Goal: Task Accomplishment & Management: Use online tool/utility

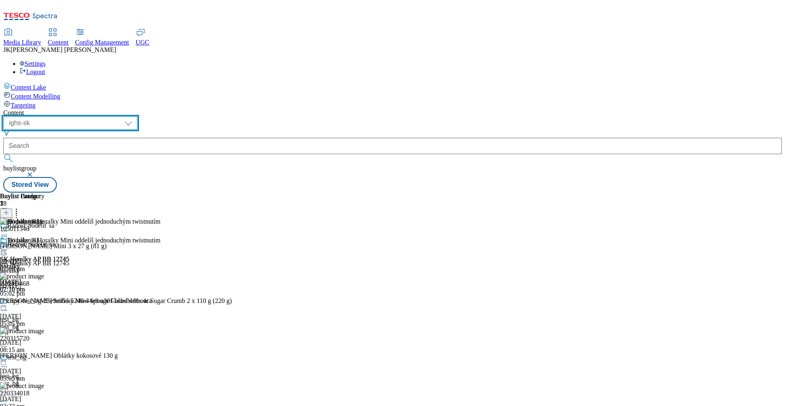
click at [137, 117] on select "dotcom-cz dotcom-hu dotcom-sk fnf-uk ghs-roi ghs-uk group-comms ighs-cz ighs-hu…" at bounding box center [70, 123] width 134 height 13
select select "ighs-hu"
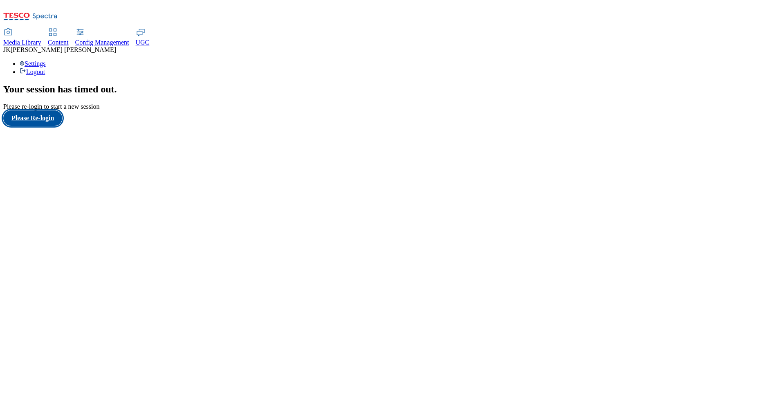
click at [62, 126] on button "Please Re-login" at bounding box center [32, 118] width 59 height 16
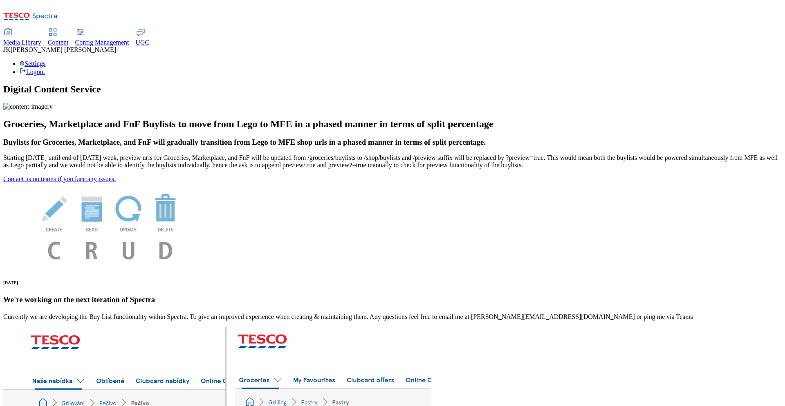
click at [69, 39] on span "Content" at bounding box center [58, 42] width 21 height 7
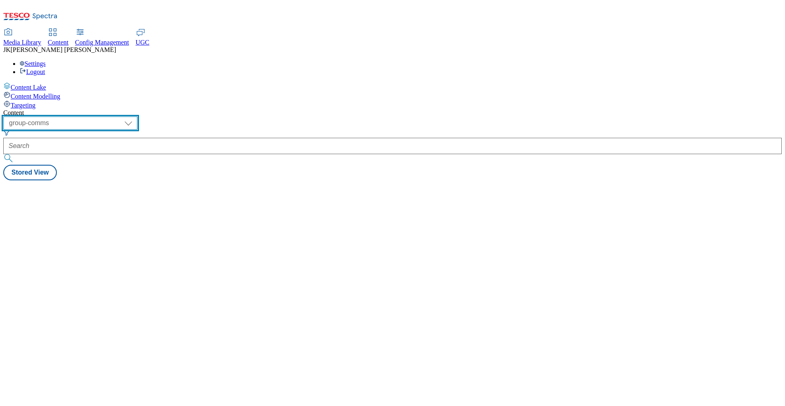
click at [137, 117] on select "dotcom-cz dotcom-hu dotcom-sk fnf-uk ghs-roi ghs-uk group-comms ighs-cz ighs-hu…" at bounding box center [70, 123] width 134 height 13
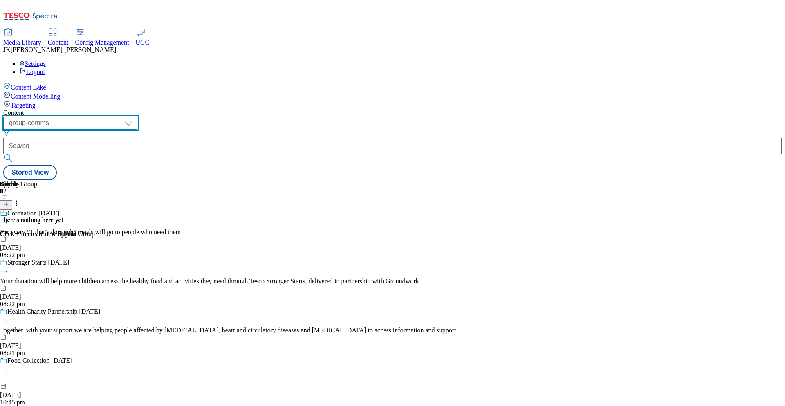
select select "ighs-hu"
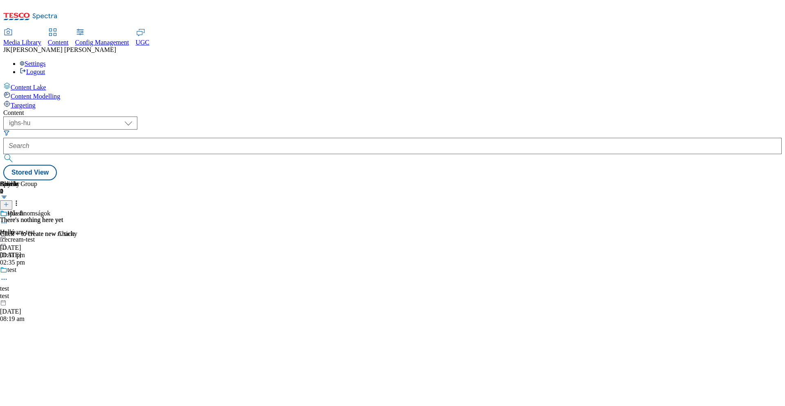
click at [50, 236] on div "icecream-test" at bounding box center [25, 239] width 50 height 7
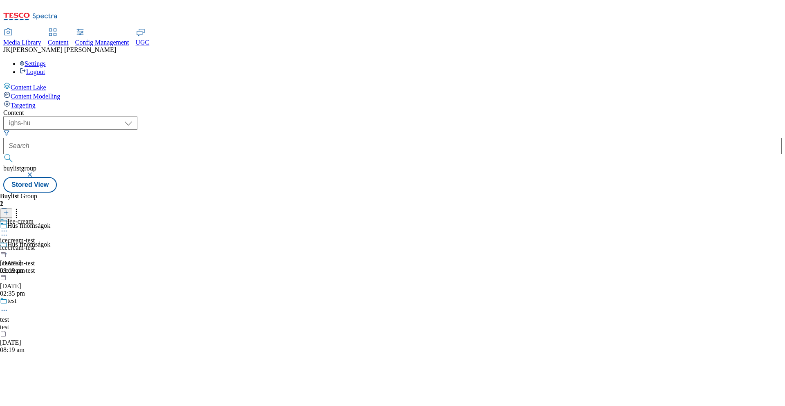
click at [35, 244] on div "icecream-test" at bounding box center [17, 247] width 35 height 7
click at [8, 246] on icon at bounding box center [4, 250] width 8 height 8
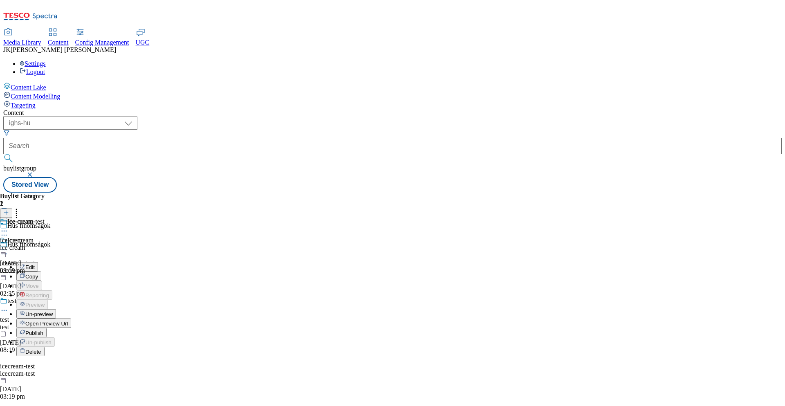
click at [45, 243] on div "ice-cream-test ice crem ice cream 17 May 2025 03:19 pm" at bounding box center [22, 246] width 45 height 56
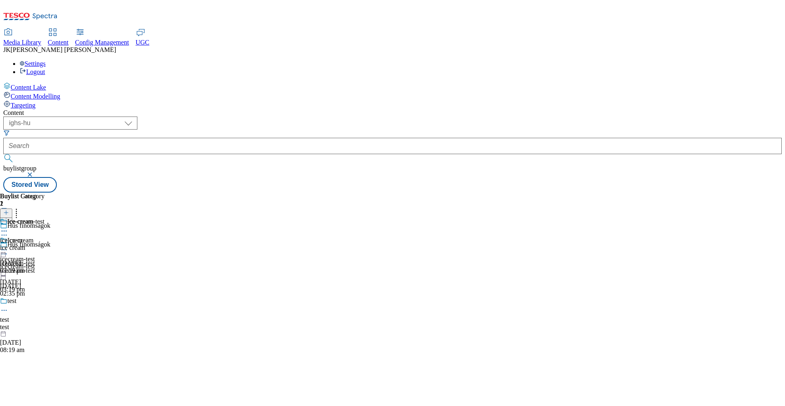
click at [45, 218] on div "ice-cream-test ice crem ice cream 17 May 2025 03:19 pm" at bounding box center [22, 246] width 45 height 56
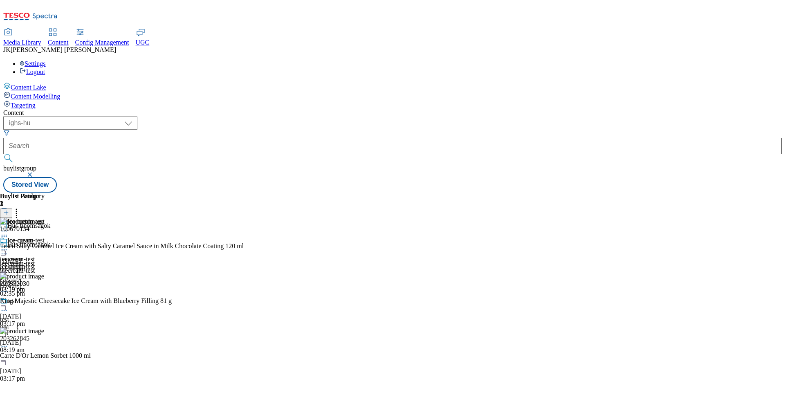
click at [8, 213] on line at bounding box center [6, 213] width 4 height 0
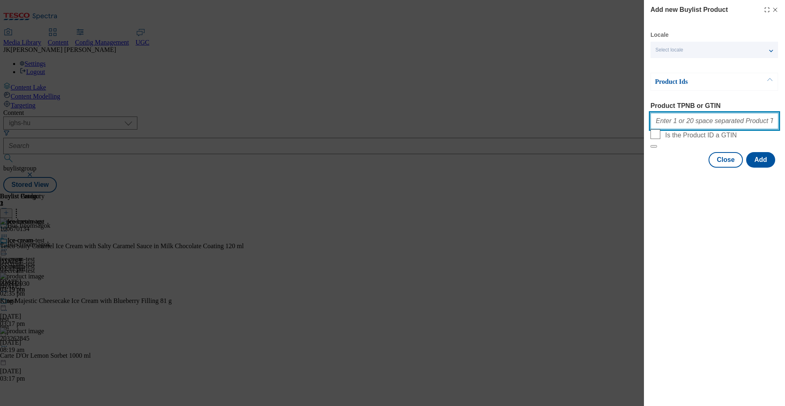
click at [683, 119] on input "Product TPNB or GTIN" at bounding box center [715, 121] width 128 height 16
paste input "120507503 130525823 120823537 120397580 120272819 130468251 200348527 130905073…"
type input "120507503 130525823 120823537 120397580 120272819 130468251 200348527 130905073…"
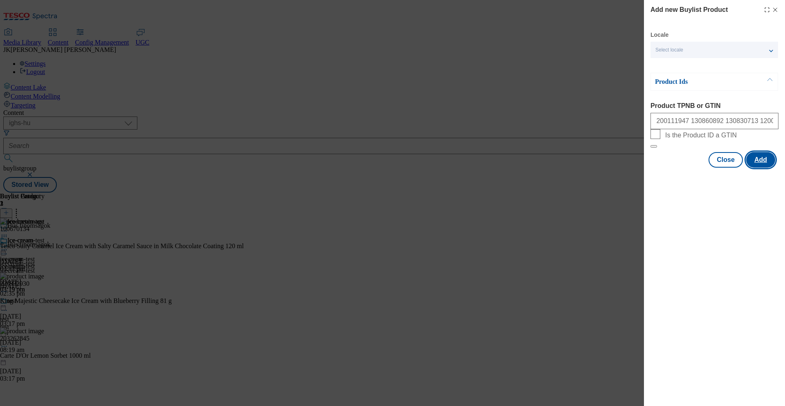
click at [765, 168] on button "Add" at bounding box center [761, 160] width 29 height 16
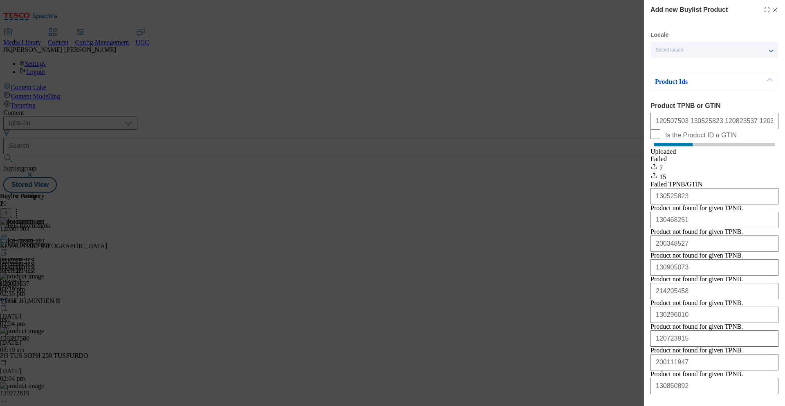
click at [772, 9] on icon "Modal" at bounding box center [775, 10] width 7 height 7
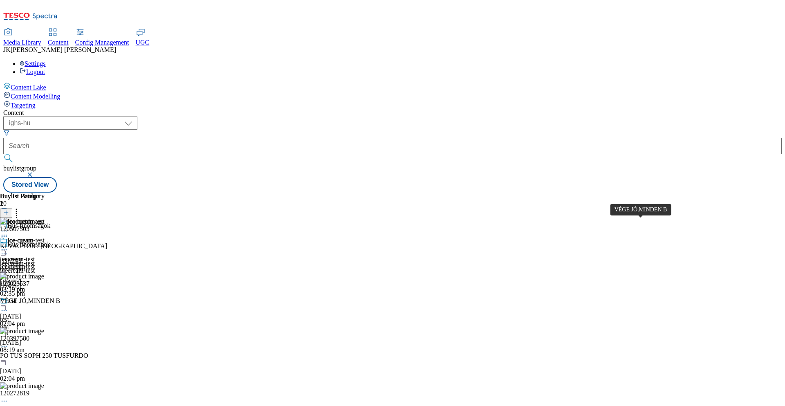
scroll to position [587, 0]
click at [12, 209] on button at bounding box center [6, 213] width 12 height 9
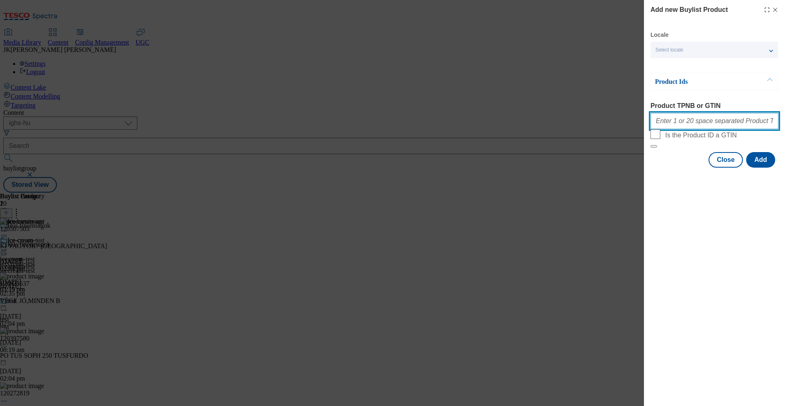
click at [676, 124] on input "Product TPNB or GTIN" at bounding box center [715, 121] width 128 height 16
paste input "219645105 219645198 219645358 220000270 220000748 220004071 220004073 220004079…"
type input "219645105 219645198 219645358 220000270 220000748 220004071 220004073 220004079…"
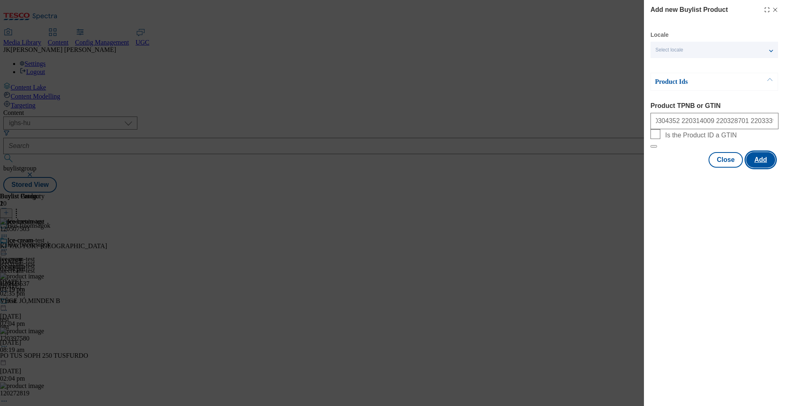
click at [768, 168] on button "Add" at bounding box center [761, 160] width 29 height 16
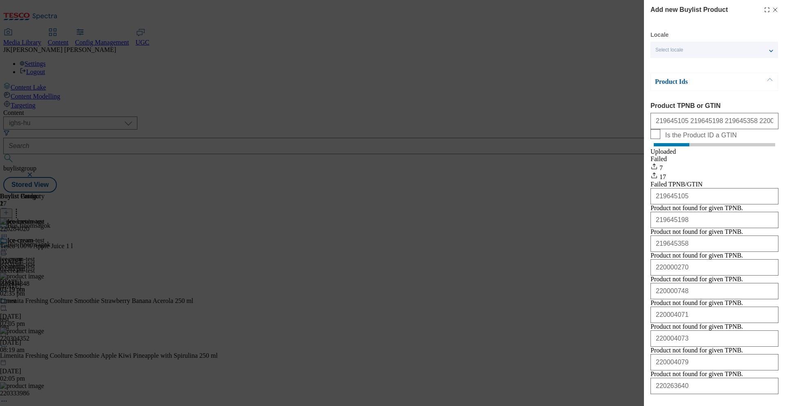
click at [772, 11] on icon "Modal" at bounding box center [775, 10] width 7 height 7
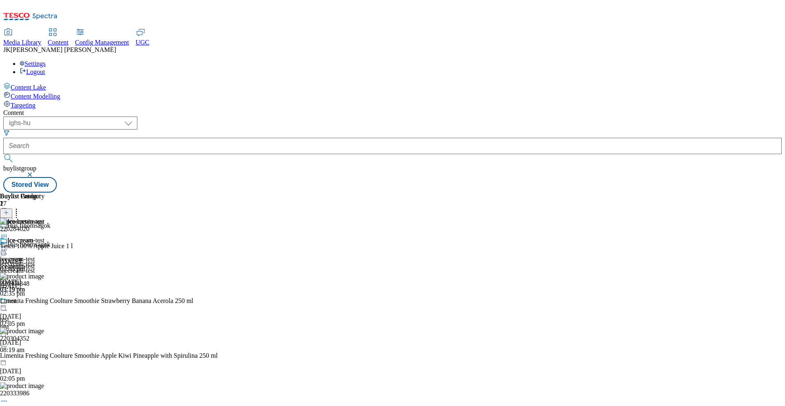
click at [8, 246] on icon at bounding box center [4, 250] width 8 height 8
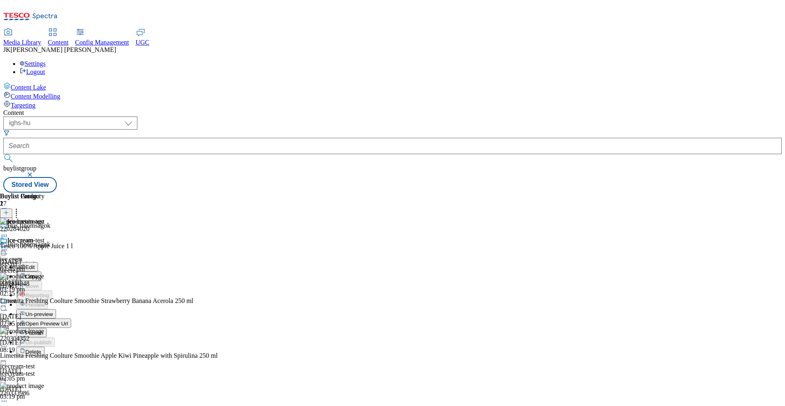
click at [35, 264] on span "Edit" at bounding box center [29, 267] width 9 height 6
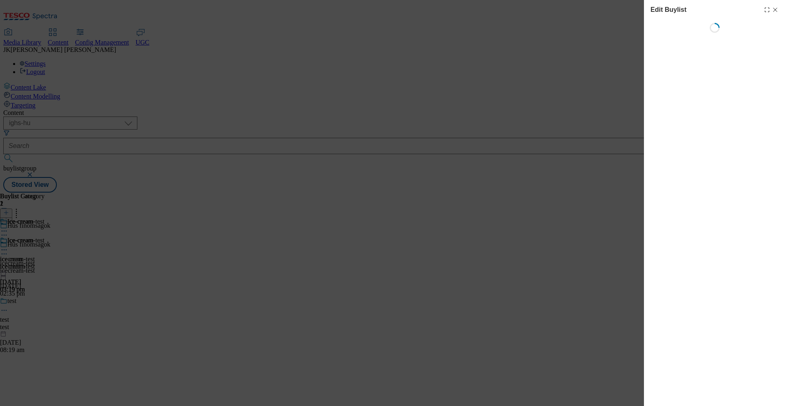
select select "seasonal"
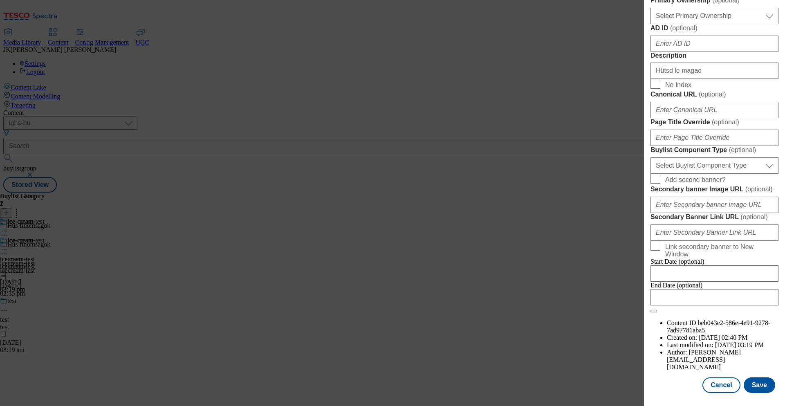
scroll to position [680, 0]
click at [761, 387] on button "Save" at bounding box center [759, 386] width 31 height 16
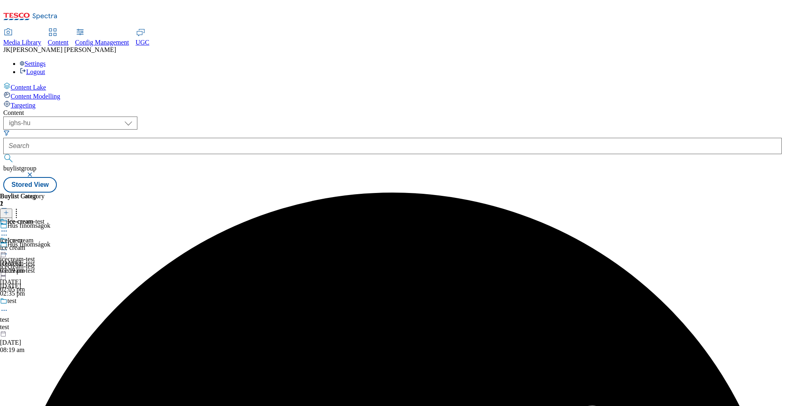
click at [8, 246] on icon at bounding box center [4, 250] width 8 height 8
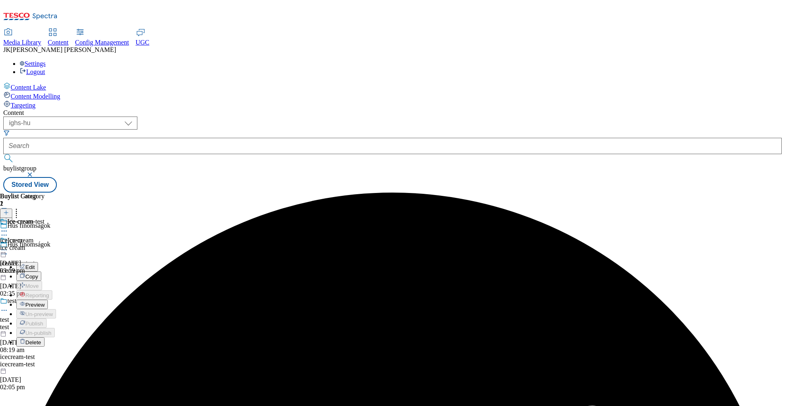
click at [48, 300] on button "Preview" at bounding box center [31, 304] width 31 height 9
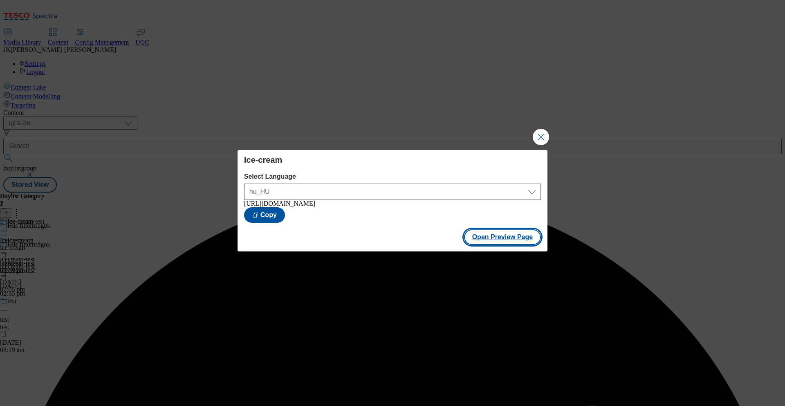
click at [508, 238] on button "Open Preview Page" at bounding box center [502, 237] width 77 height 16
